Goal: Information Seeking & Learning: Learn about a topic

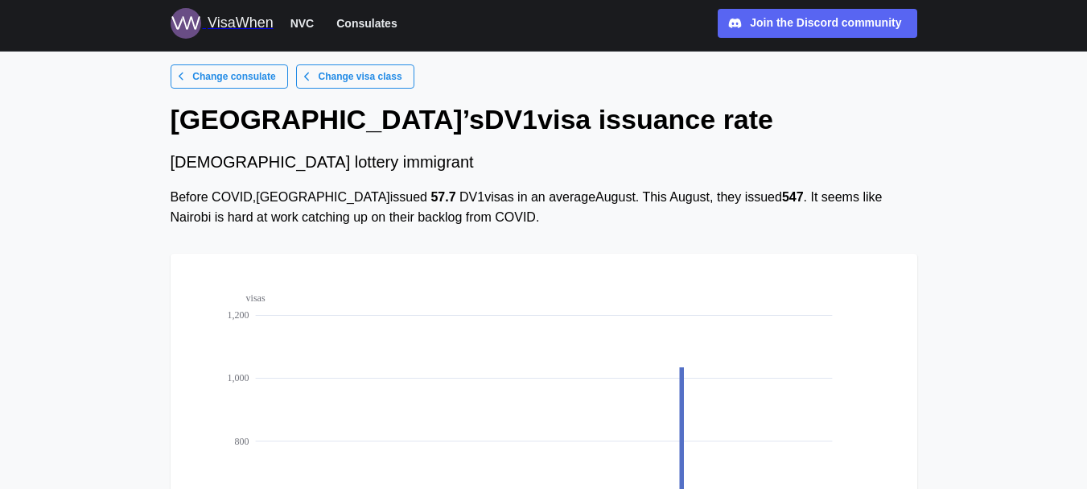
click at [458, 198] on div "Before COVID, [GEOGRAPHIC_DATA] issued 57.7 DV1 visas in an average August . Th…" at bounding box center [544, 208] width 747 height 40
click at [328, 80] on span "Change visa class" at bounding box center [361, 76] width 84 height 23
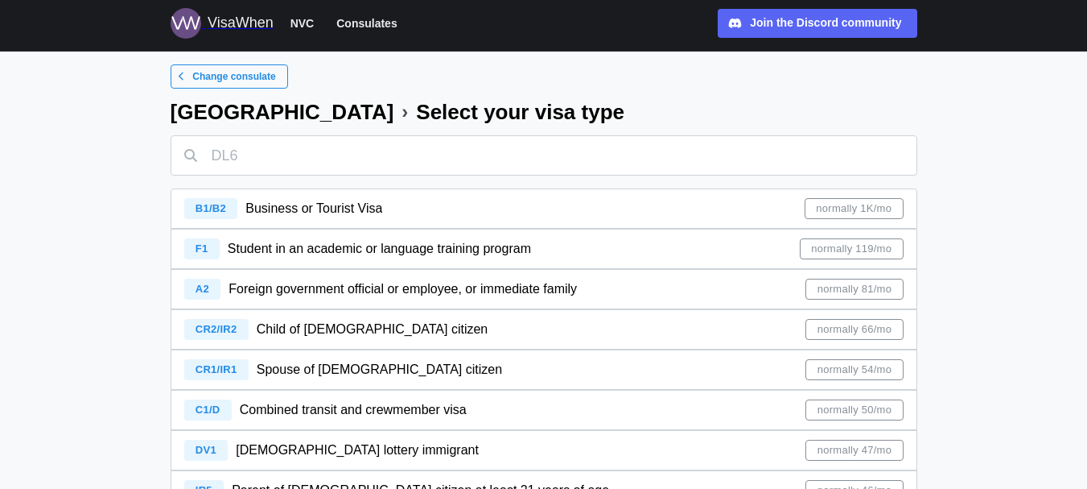
click at [882, 235] on div "F1 Student in an academic or language training program normally 119/mo" at bounding box center [544, 248] width 720 height 39
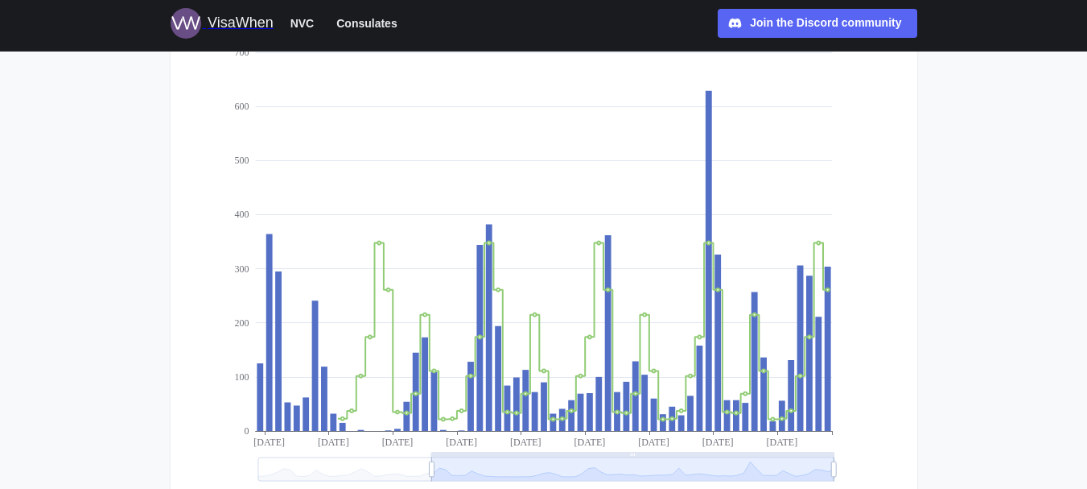
scroll to position [263, 0]
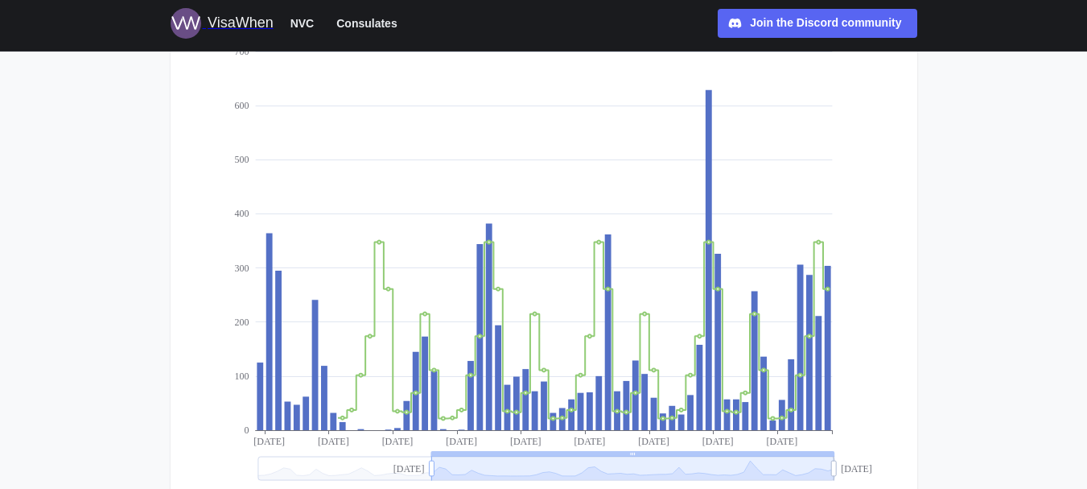
click at [433, 465] on icon at bounding box center [431, 468] width 5 height 24
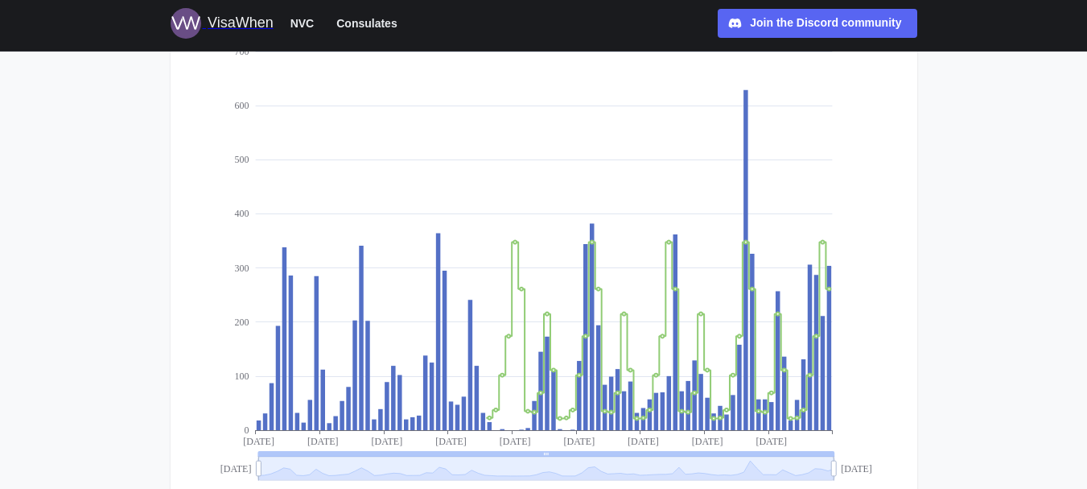
drag, startPoint x: 430, startPoint y: 468, endPoint x: 225, endPoint y: 466, distance: 205.3
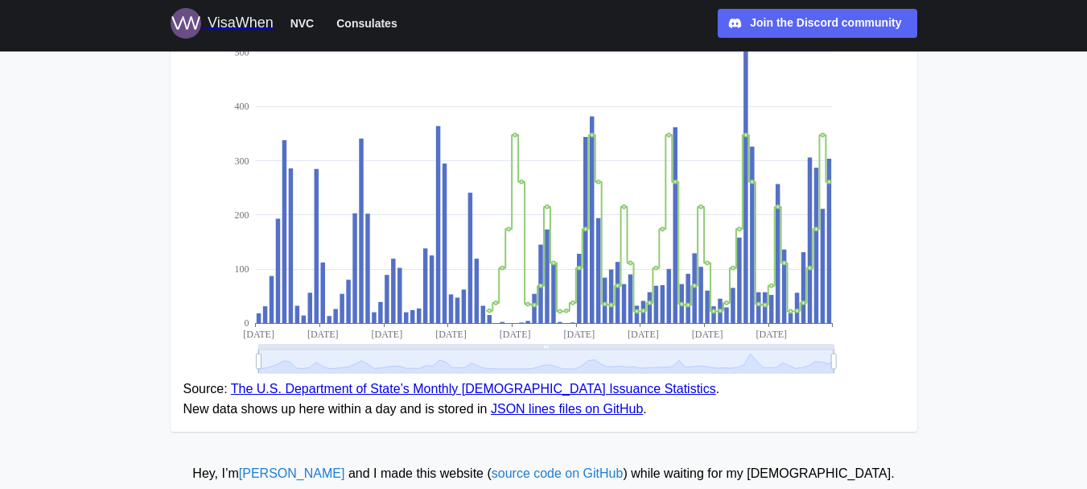
scroll to position [378, 0]
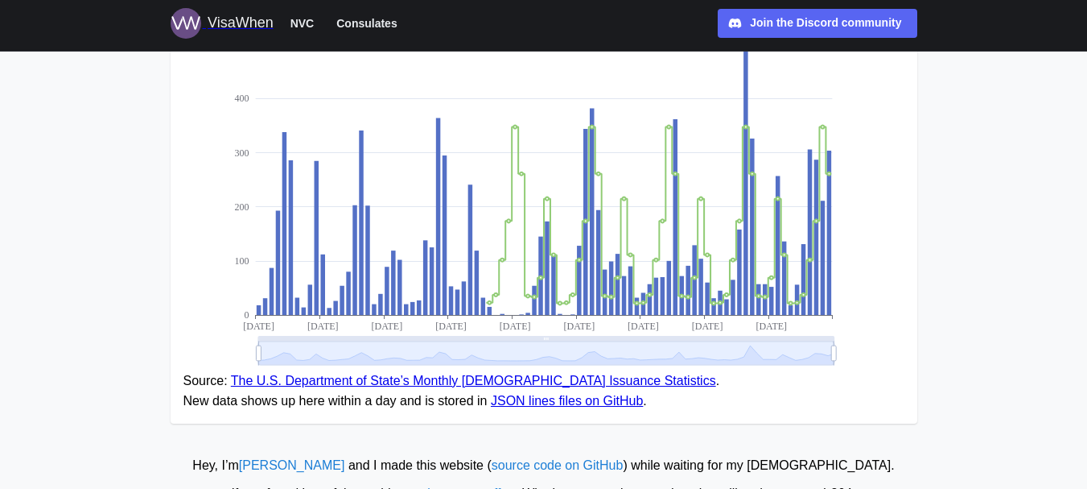
click at [1083, 280] on main "Change consulate Change visa class Nairobi ’s [DEMOGRAPHIC_DATA] issuance rate …" at bounding box center [543, 87] width 1087 height 930
drag, startPoint x: 1083, startPoint y: 280, endPoint x: 1092, endPoint y: 96, distance: 184.5
click at [1087, 96] on html "VisaWhen NVC Consulates Join the Discord community Discord Change consulate Cha…" at bounding box center [543, 87] width 1087 height 930
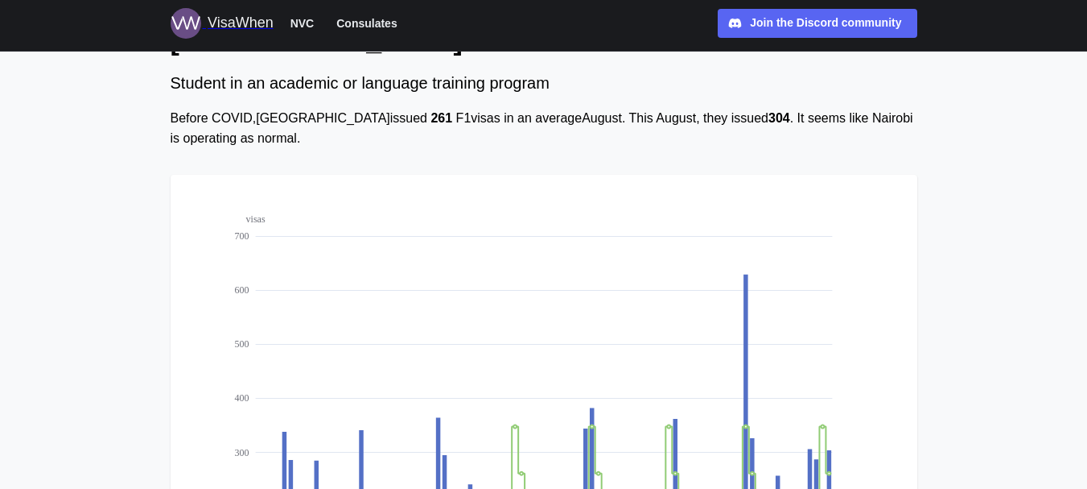
scroll to position [48, 0]
